Goal: Information Seeking & Learning: Learn about a topic

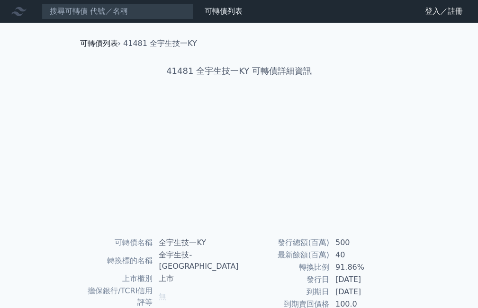
click at [103, 43] on link "可轉債列表" at bounding box center [99, 43] width 38 height 9
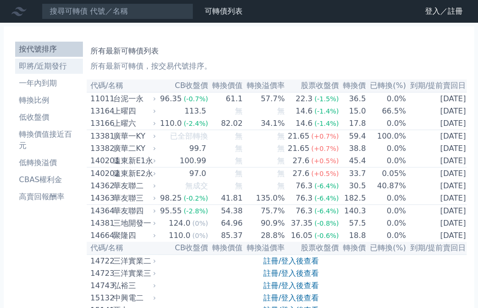
click at [50, 64] on li "即將/近期發行" at bounding box center [49, 66] width 68 height 11
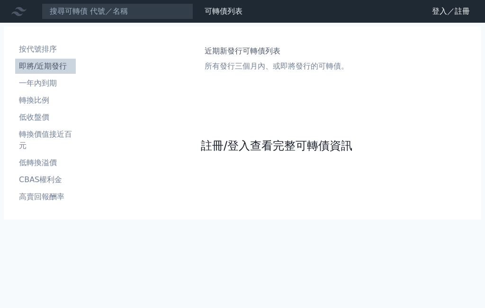
click at [257, 146] on link "註冊/登入查看完整可轉債資訊" at bounding box center [277, 145] width 152 height 15
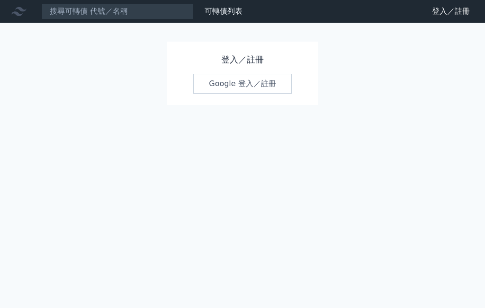
click at [250, 86] on link "Google 登入／註冊" at bounding box center [242, 84] width 98 height 20
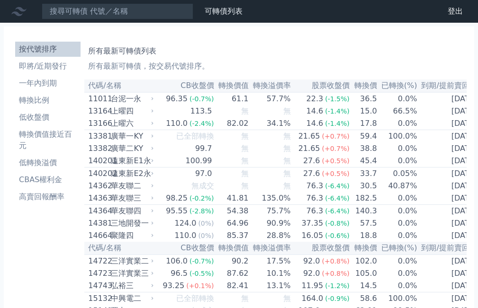
click at [59, 66] on li "即將/近期發行" at bounding box center [47, 66] width 65 height 11
